Goal: Task Accomplishment & Management: Complete application form

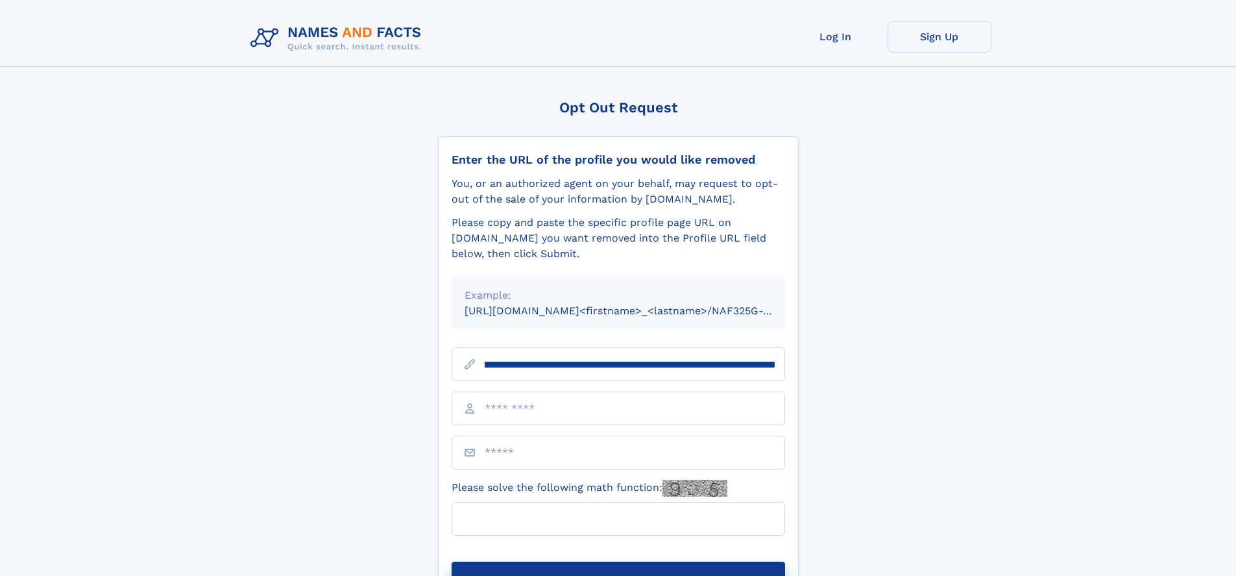
scroll to position [0, 150]
type input "**********"
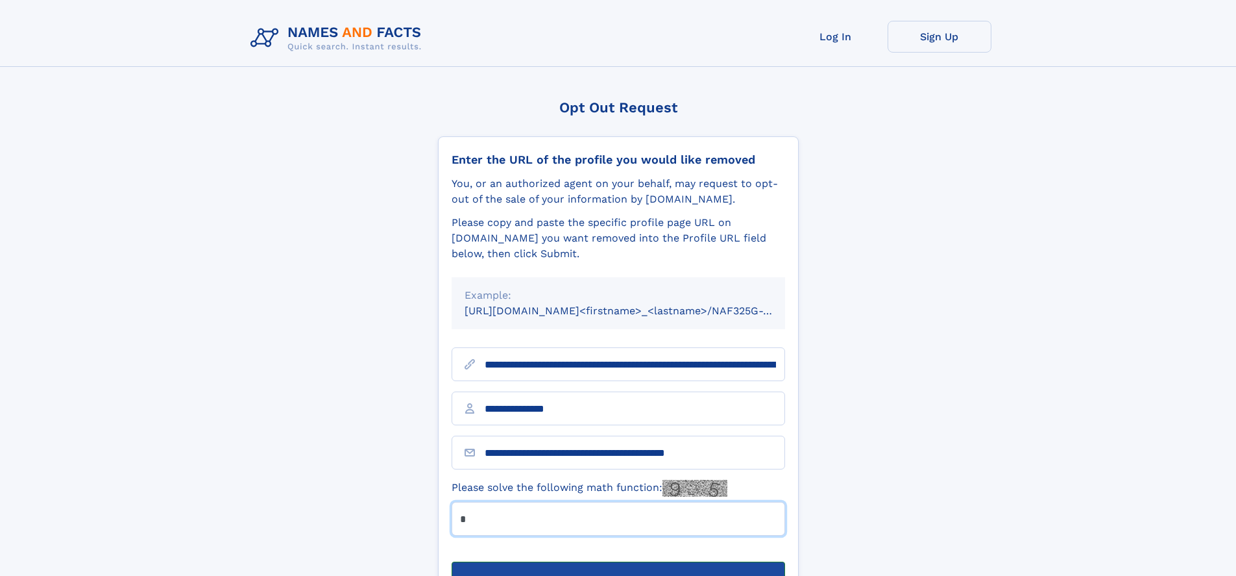
type input "*"
click at [618, 561] on button "Submit Opt Out Request" at bounding box center [619, 582] width 334 height 42
